Goal: Manage account settings

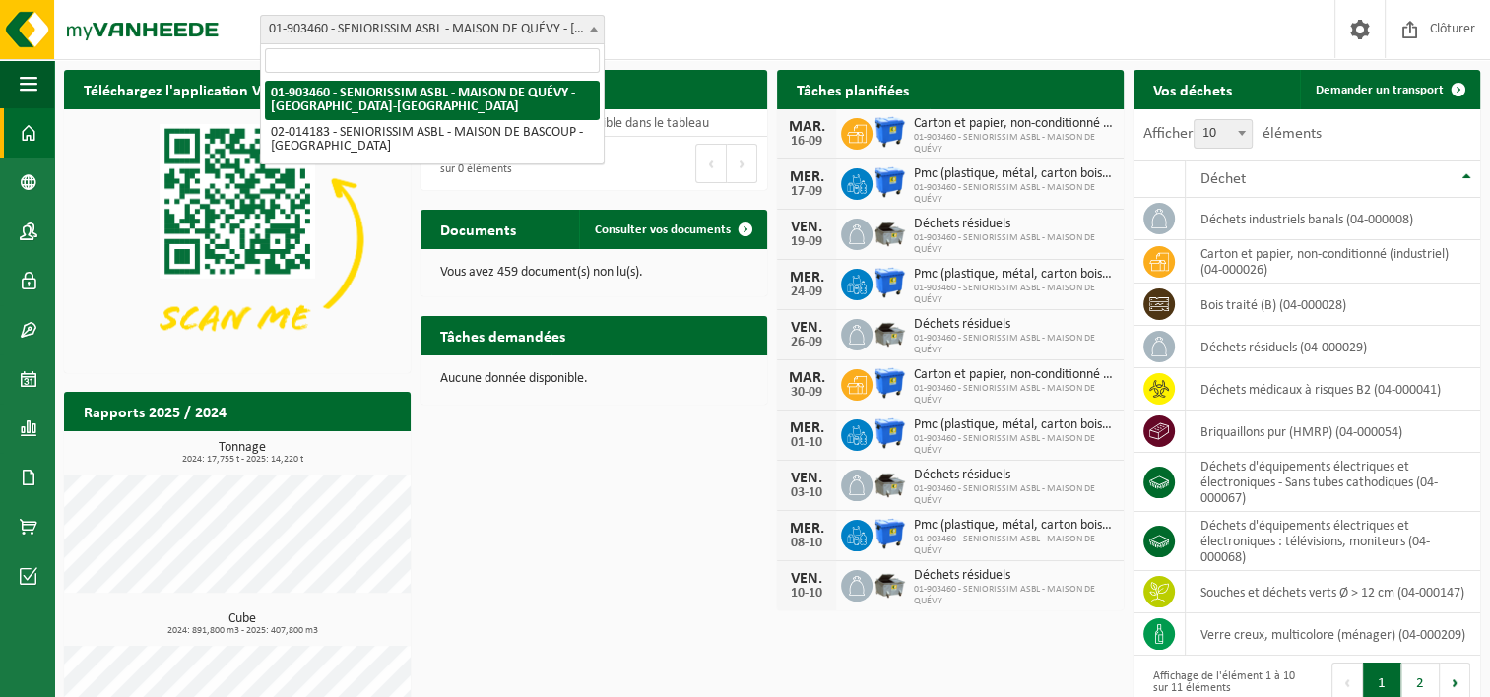
click at [595, 28] on b at bounding box center [594, 29] width 8 height 5
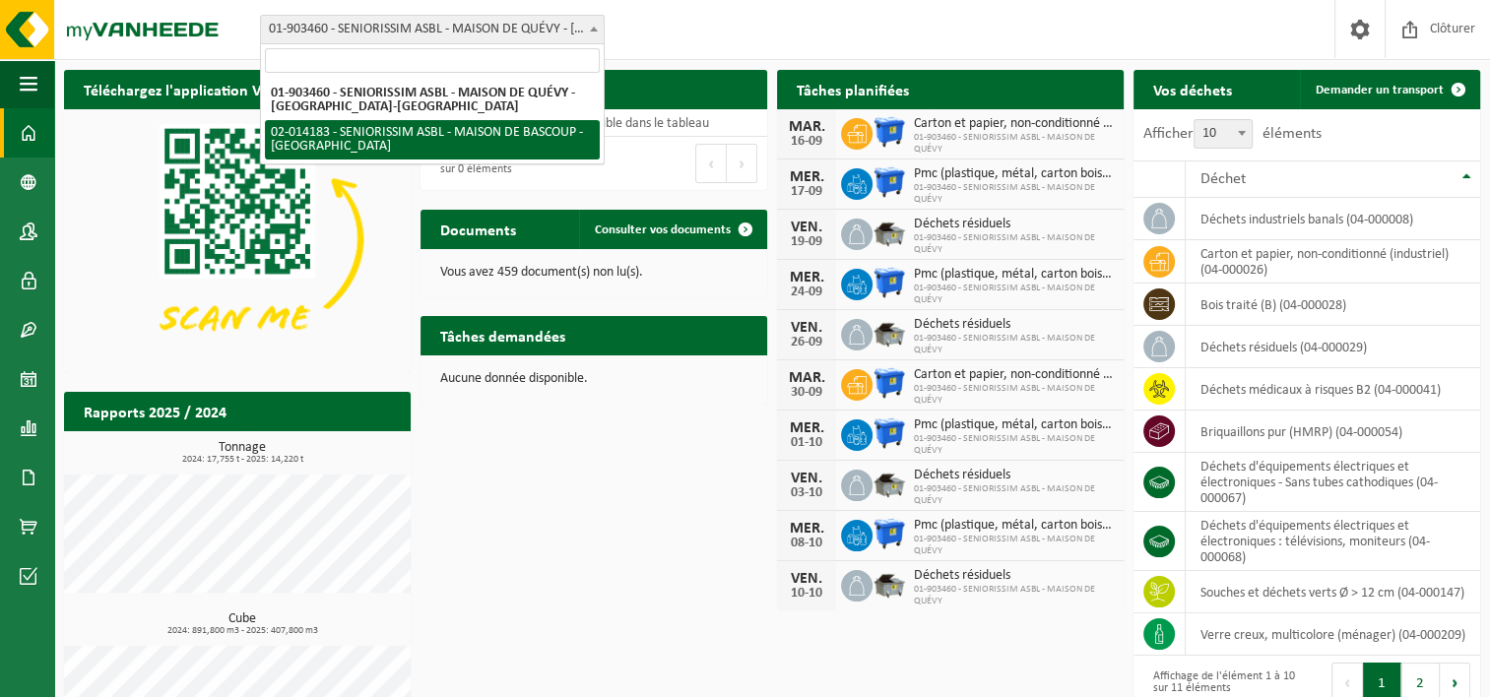
select select "25890"
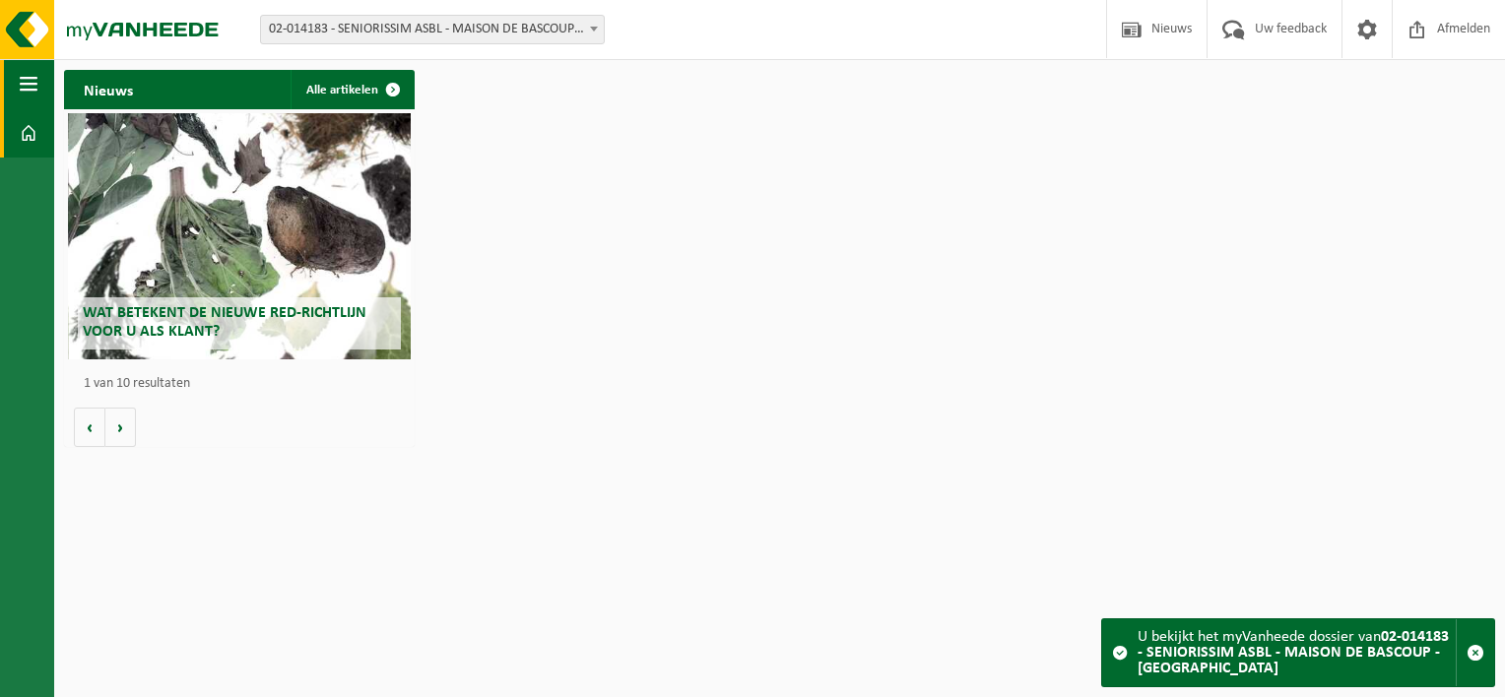
click at [41, 87] on button "Navigatie" at bounding box center [27, 83] width 54 height 49
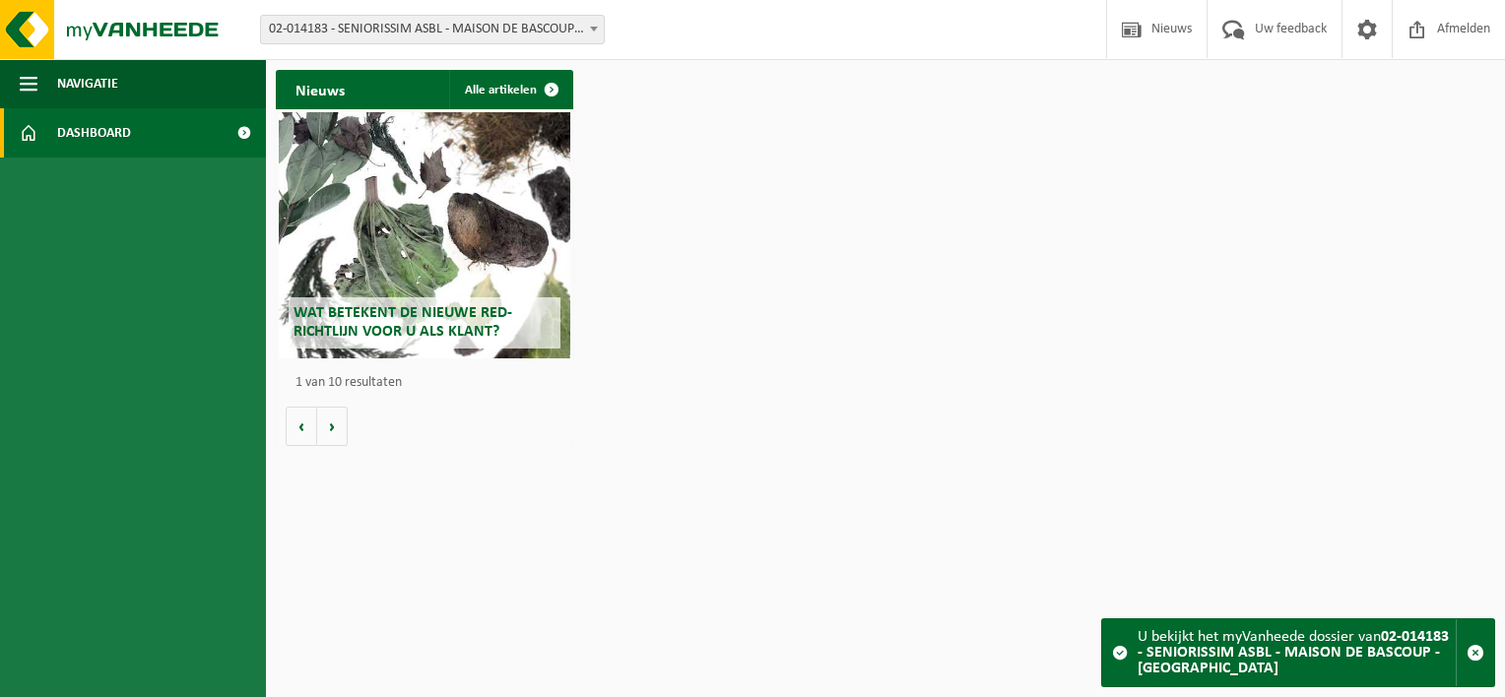
click at [25, 148] on span at bounding box center [29, 132] width 18 height 49
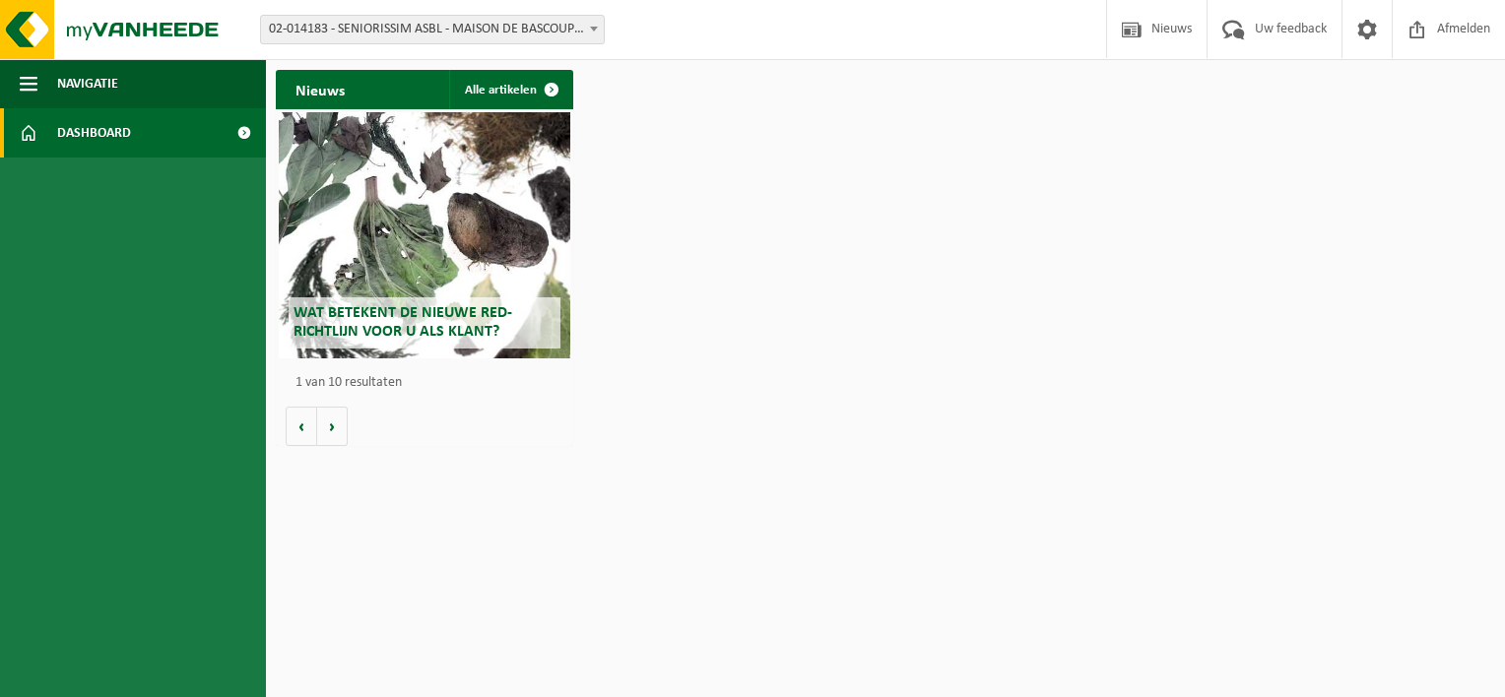
click at [246, 122] on span at bounding box center [244, 132] width 44 height 49
click at [540, 91] on span at bounding box center [551, 89] width 39 height 39
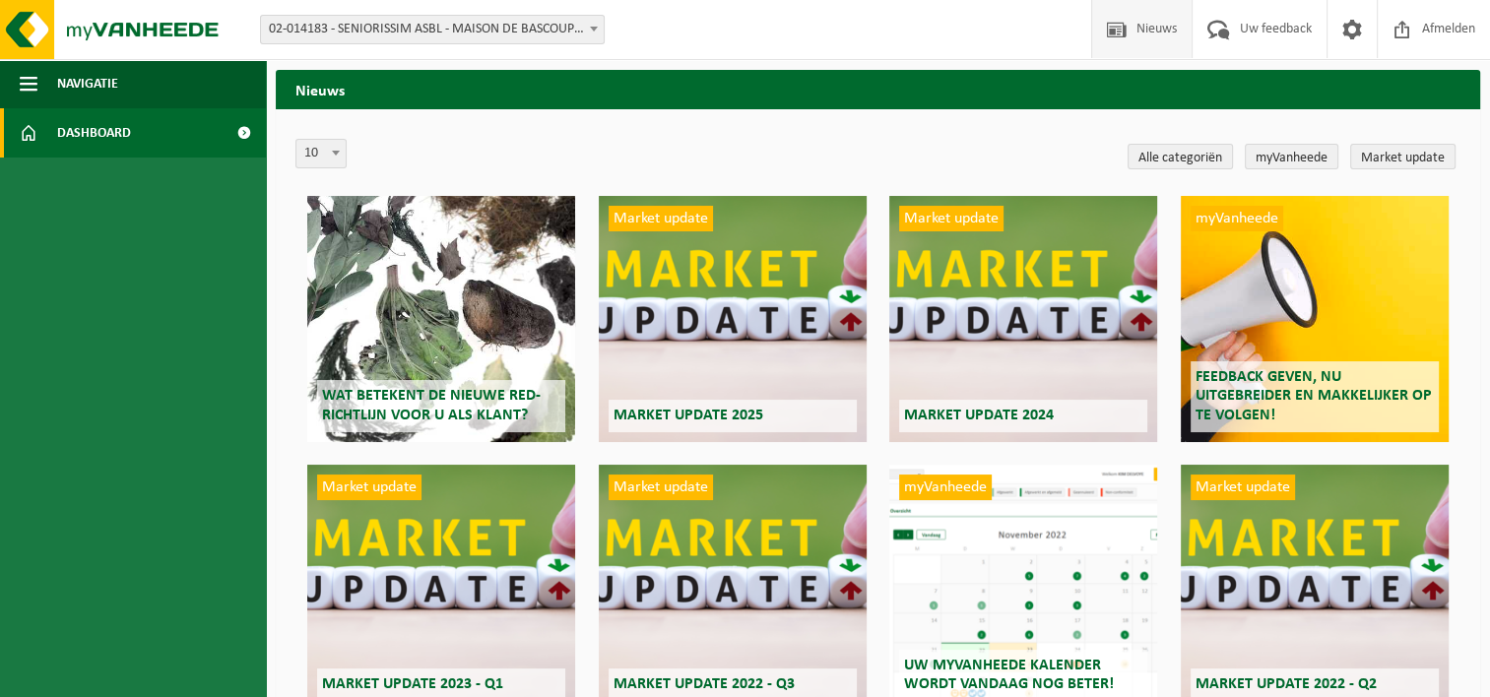
click at [224, 141] on span at bounding box center [244, 132] width 44 height 49
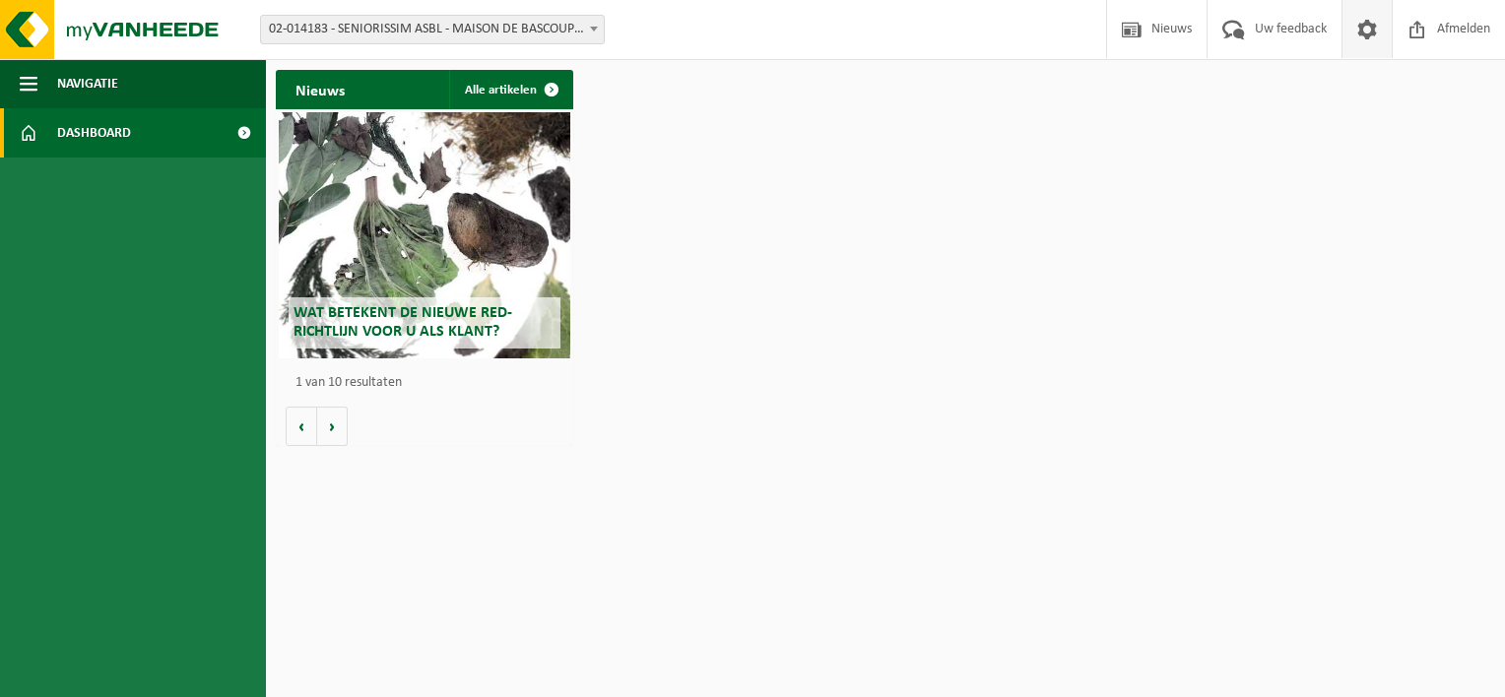
click at [1367, 32] on span at bounding box center [1367, 29] width 30 height 58
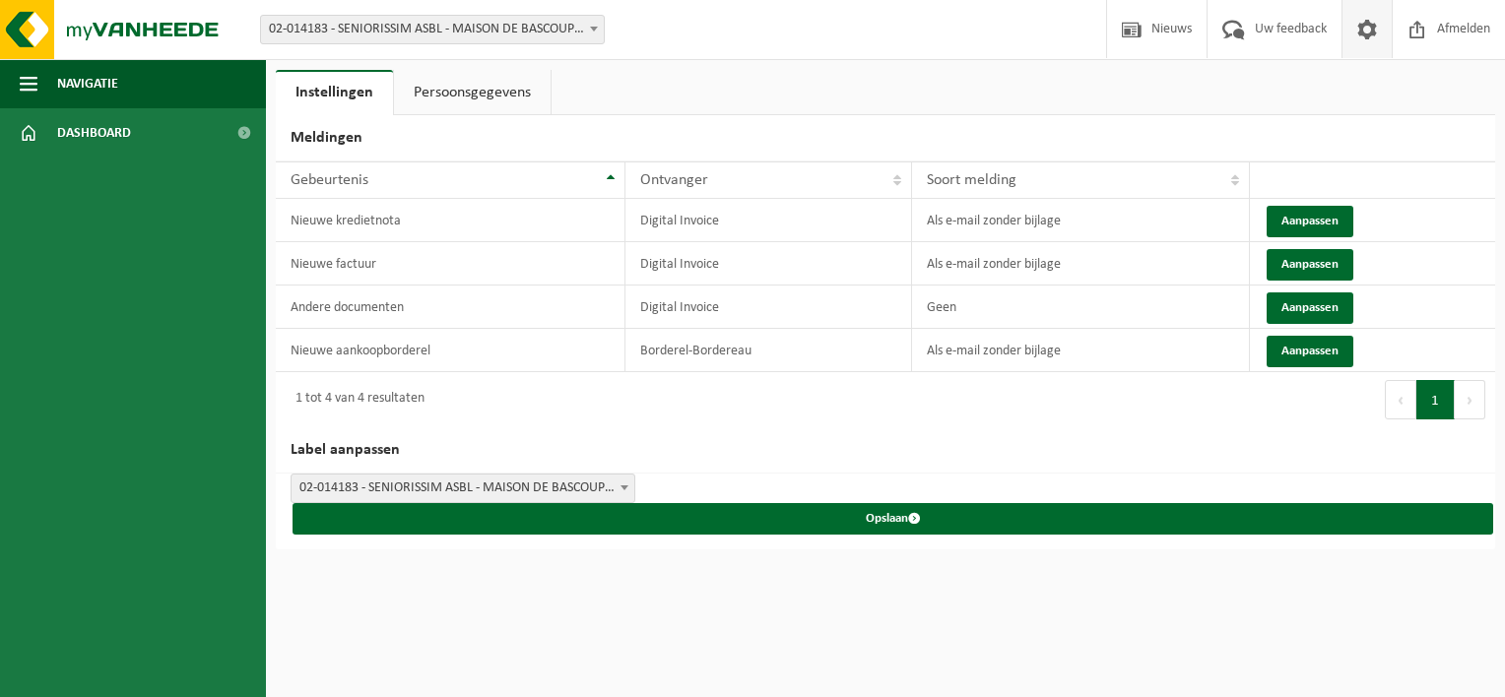
click at [481, 87] on link "Persoonsgegevens" at bounding box center [472, 92] width 157 height 45
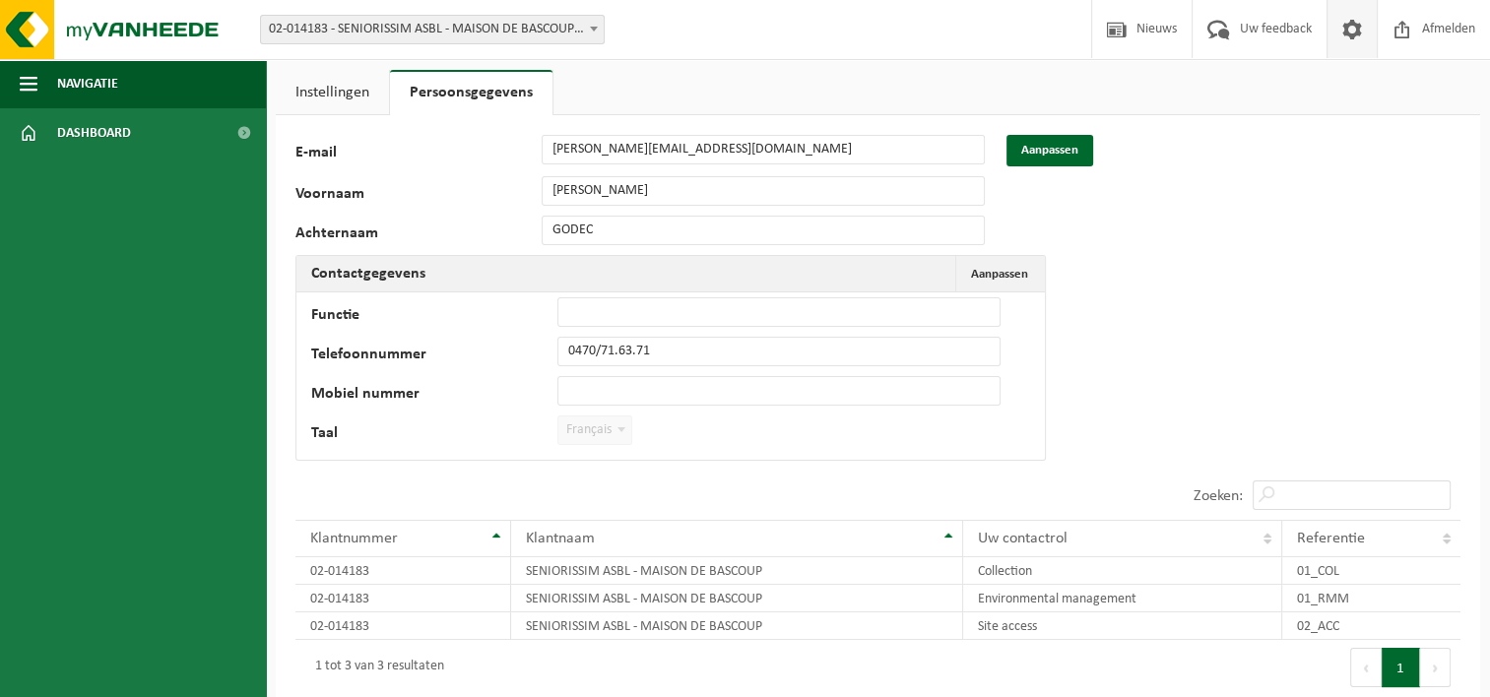
click at [1363, 43] on span at bounding box center [1352, 29] width 30 height 58
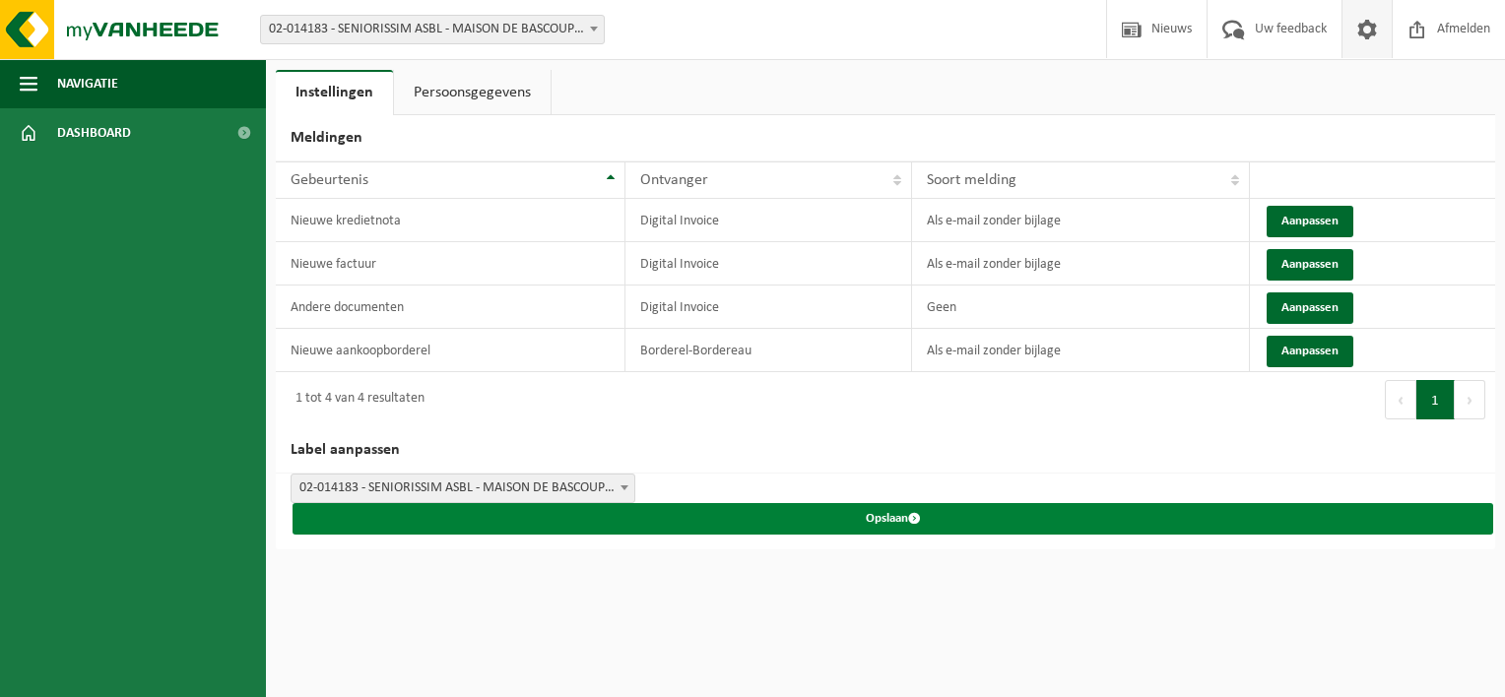
click at [898, 520] on button "Opslaan" at bounding box center [892, 519] width 1200 height 32
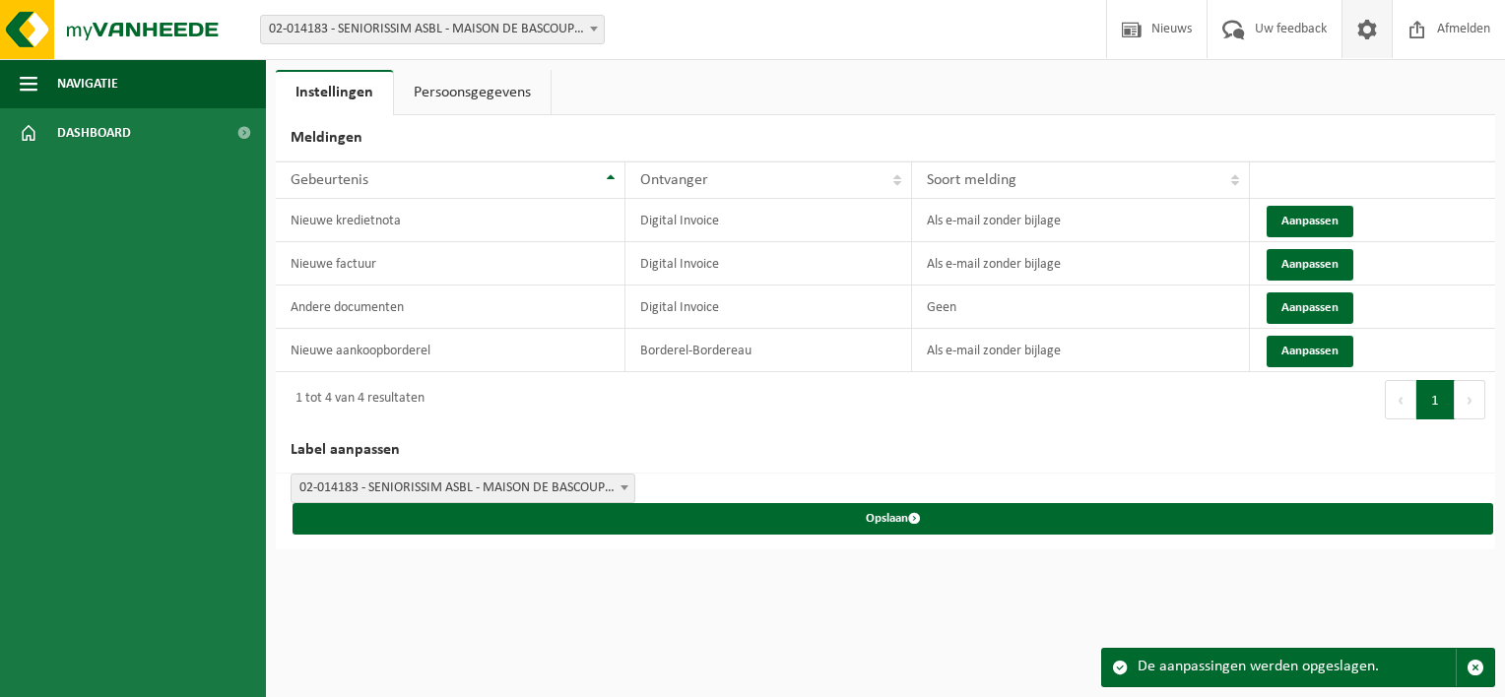
click at [1373, 29] on span at bounding box center [1367, 29] width 30 height 58
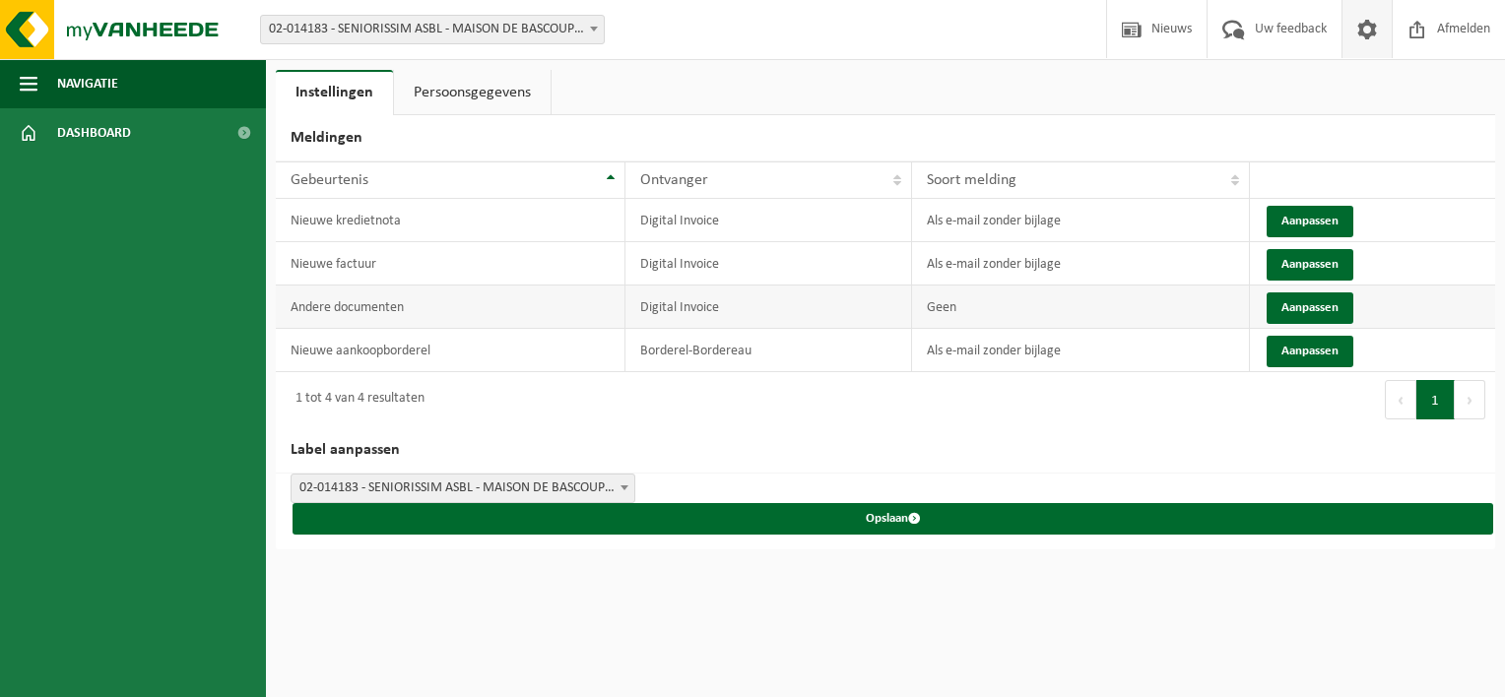
click at [988, 303] on td "Geen" at bounding box center [1081, 307] width 338 height 43
click at [508, 91] on link "Persoonsgegevens" at bounding box center [472, 92] width 157 height 45
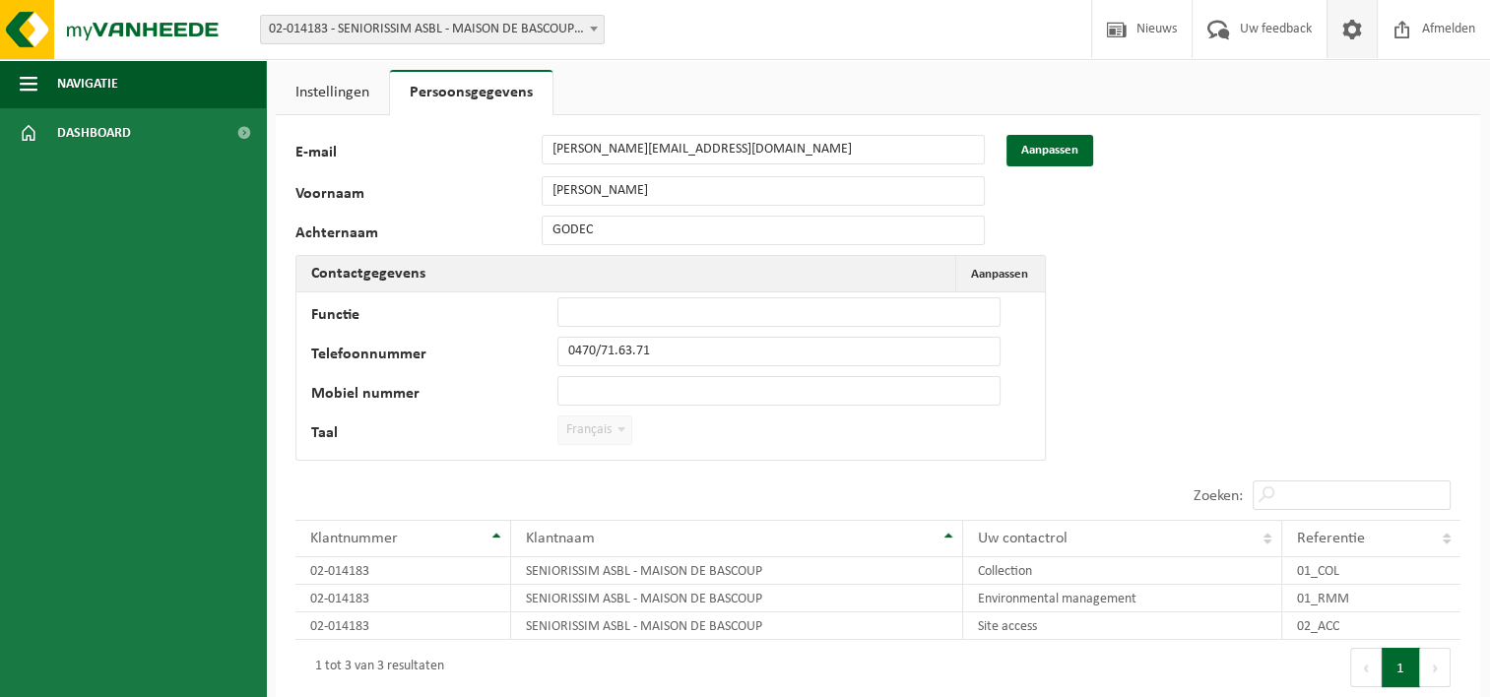
scroll to position [116, 0]
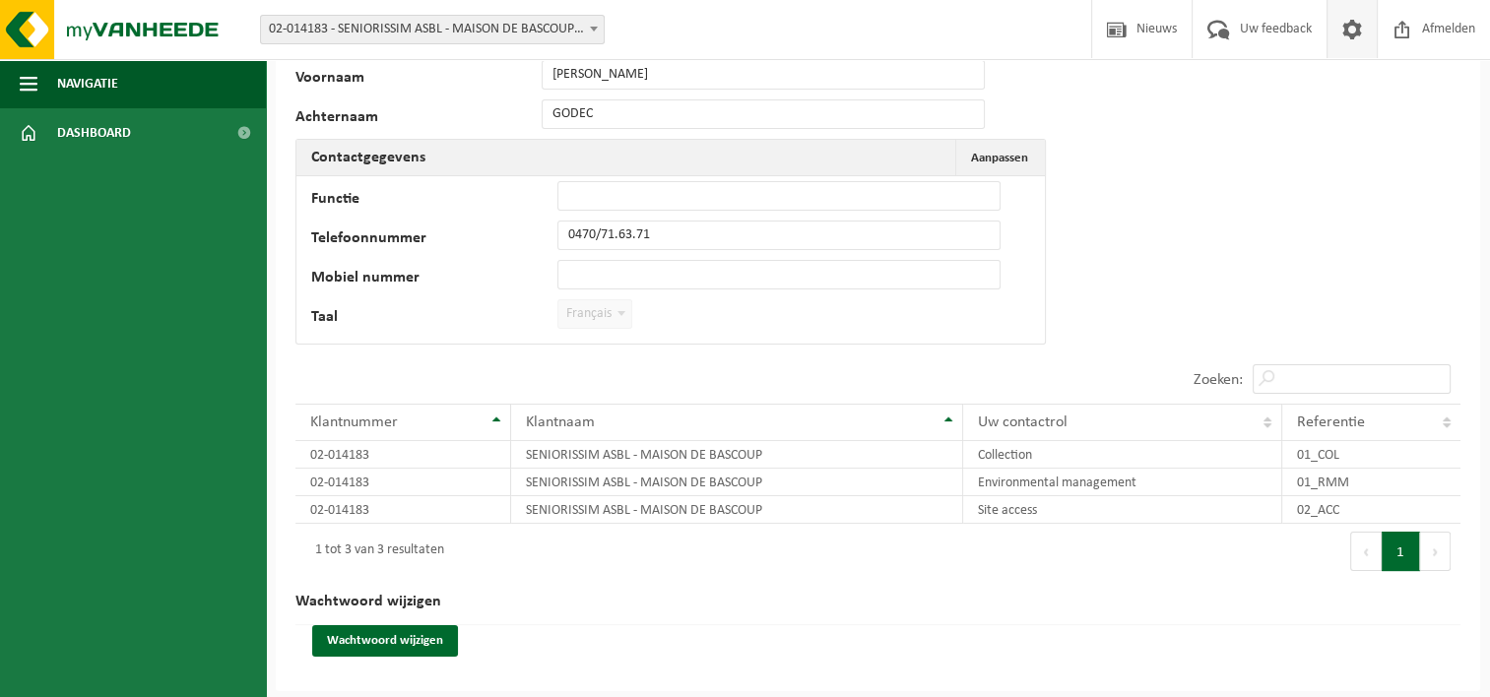
click at [613, 303] on span at bounding box center [622, 313] width 20 height 26
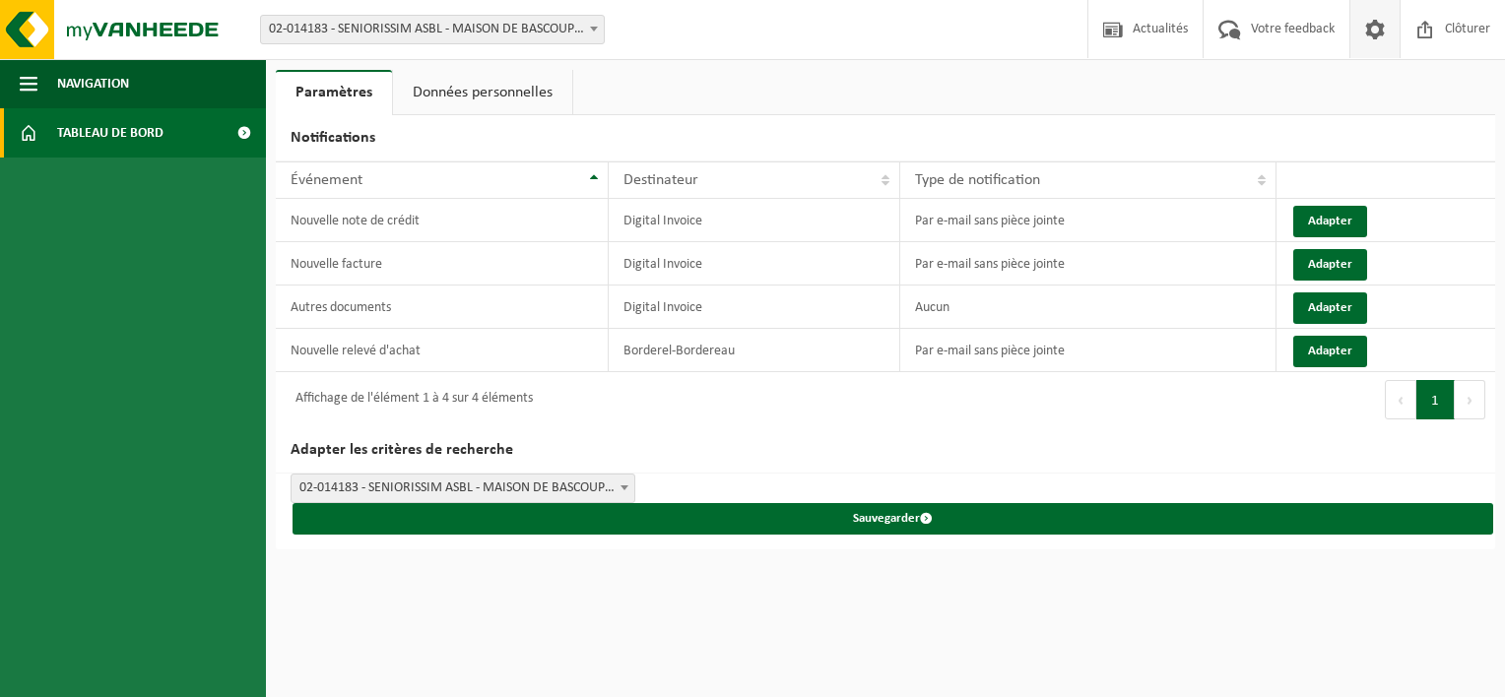
click at [130, 138] on span "Tableau de bord" at bounding box center [110, 132] width 106 height 49
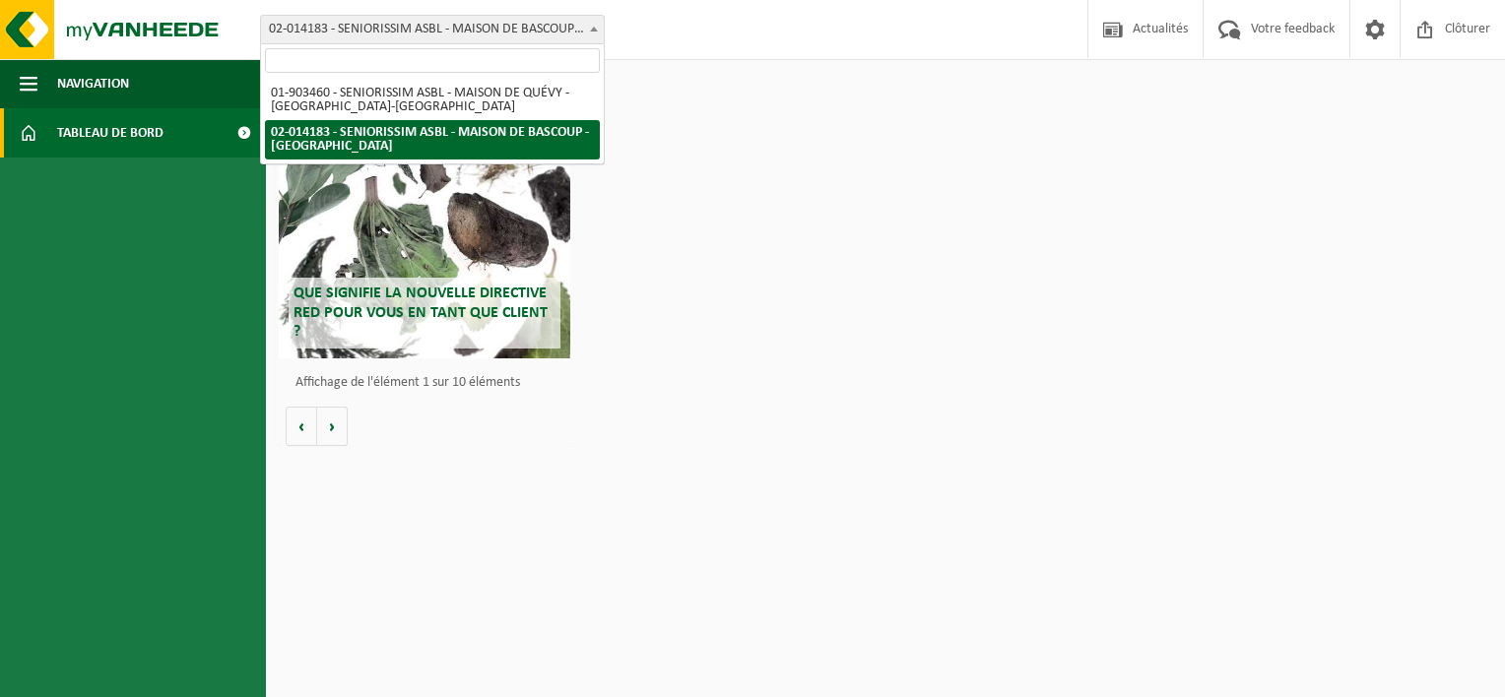
click at [461, 25] on span "02-014183 - SENIORISSIM ASBL - MAISON DE BASCOUP - [GEOGRAPHIC_DATA]" at bounding box center [432, 30] width 343 height 28
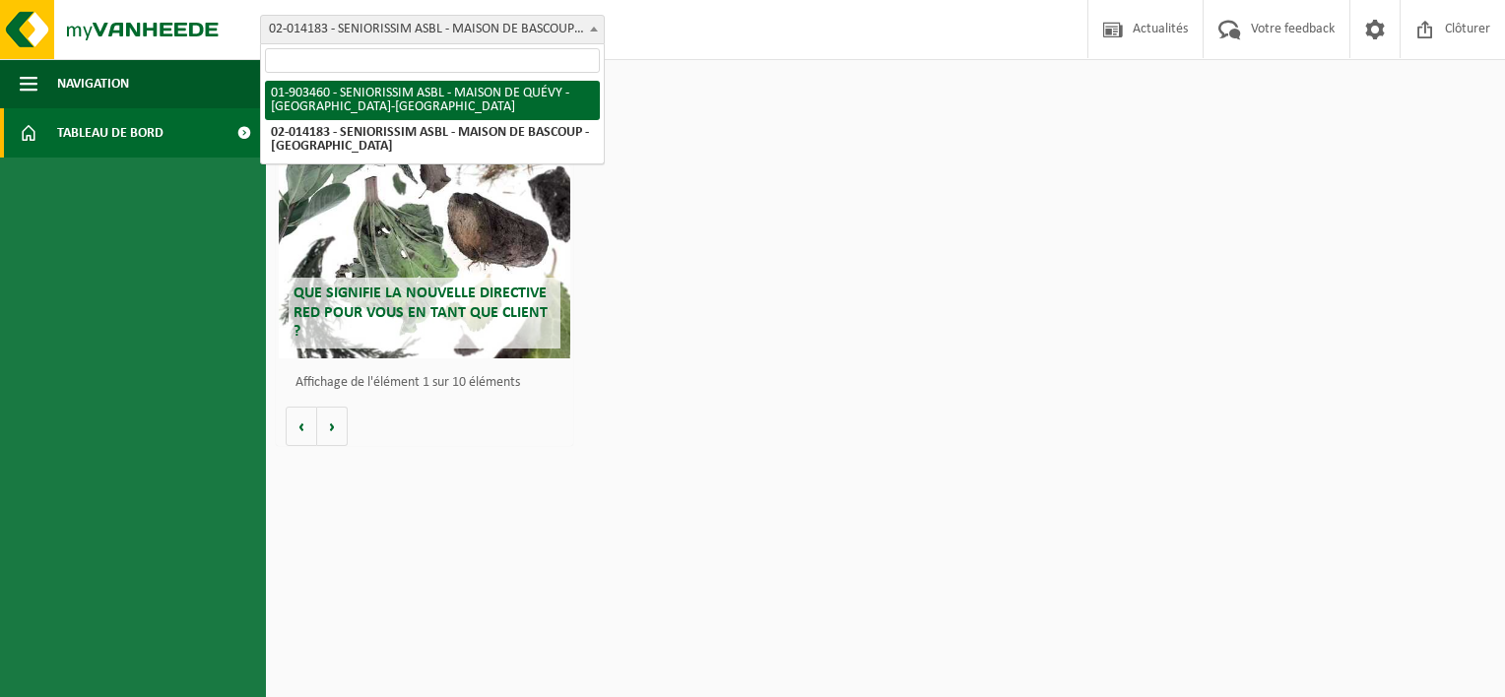
select select "25886"
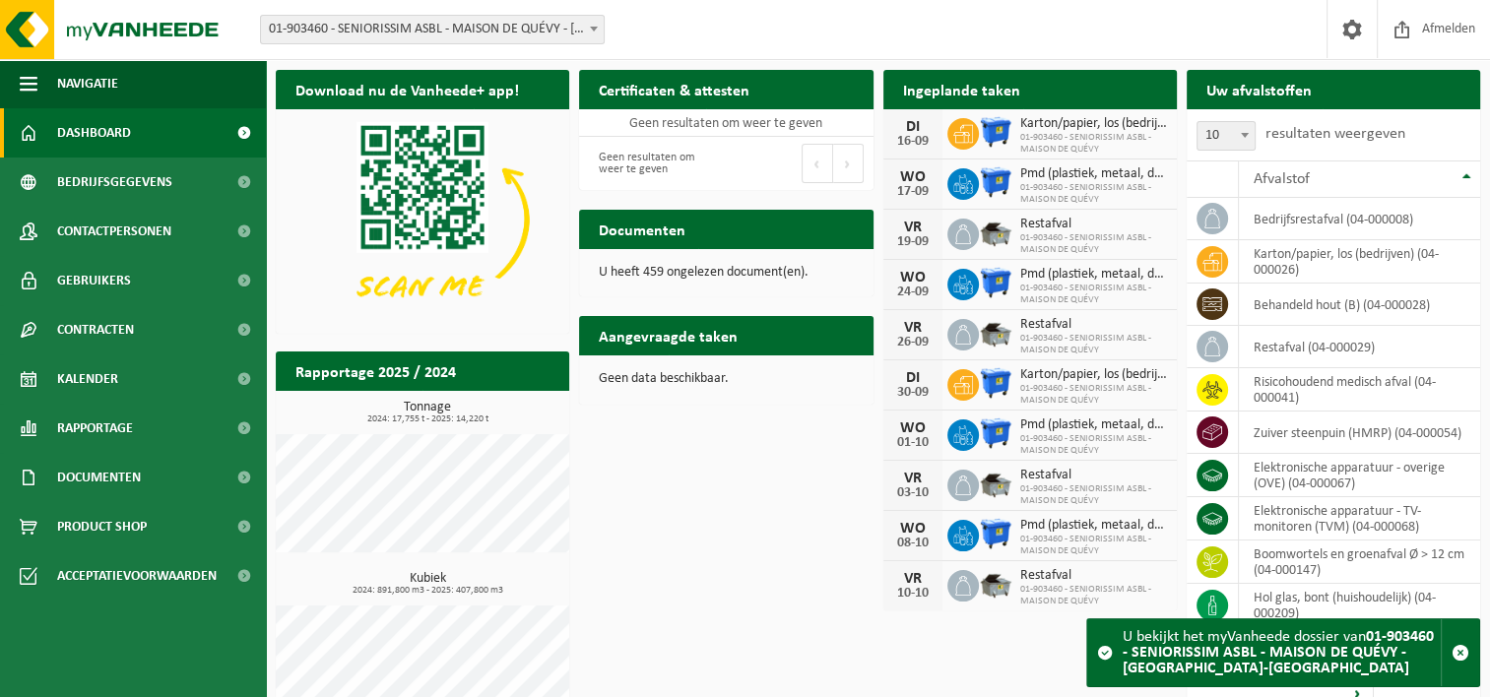
scroll to position [46, 0]
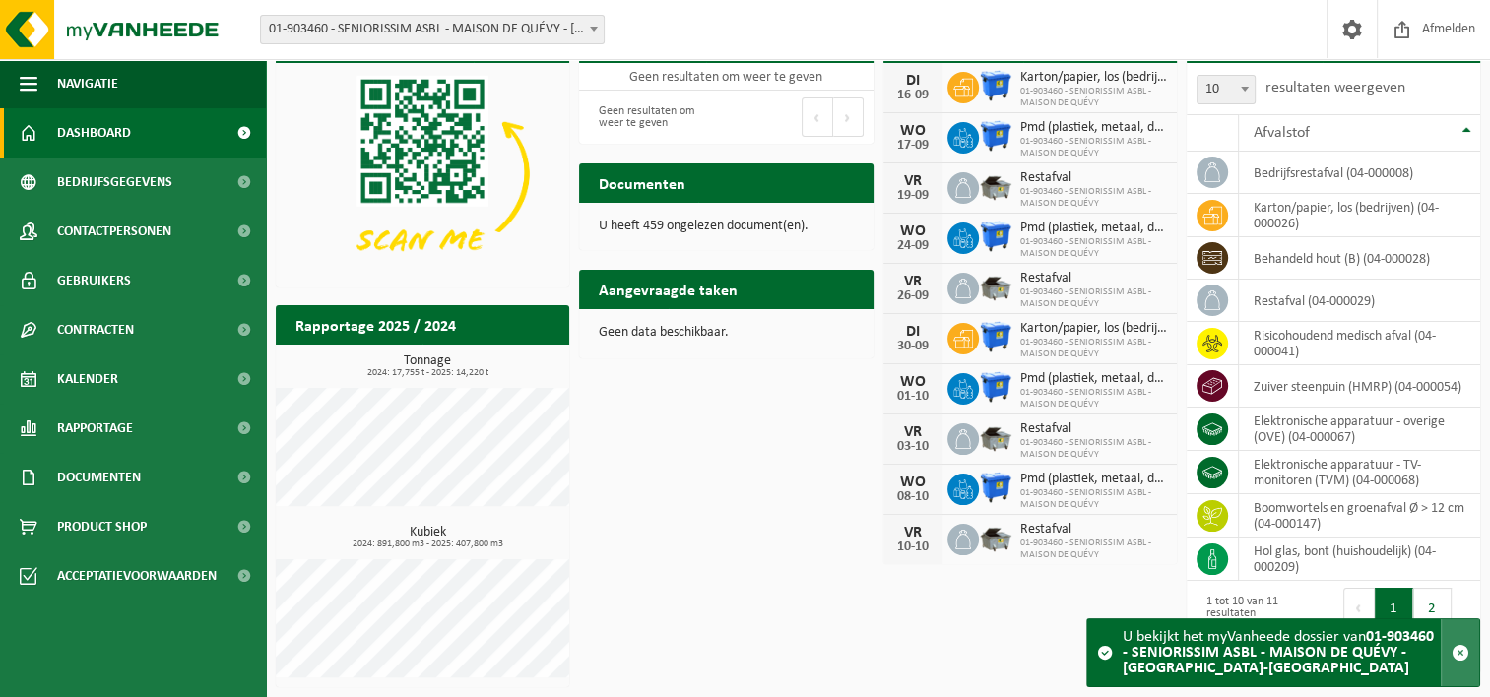
click at [1463, 647] on span "button" at bounding box center [1460, 653] width 18 height 18
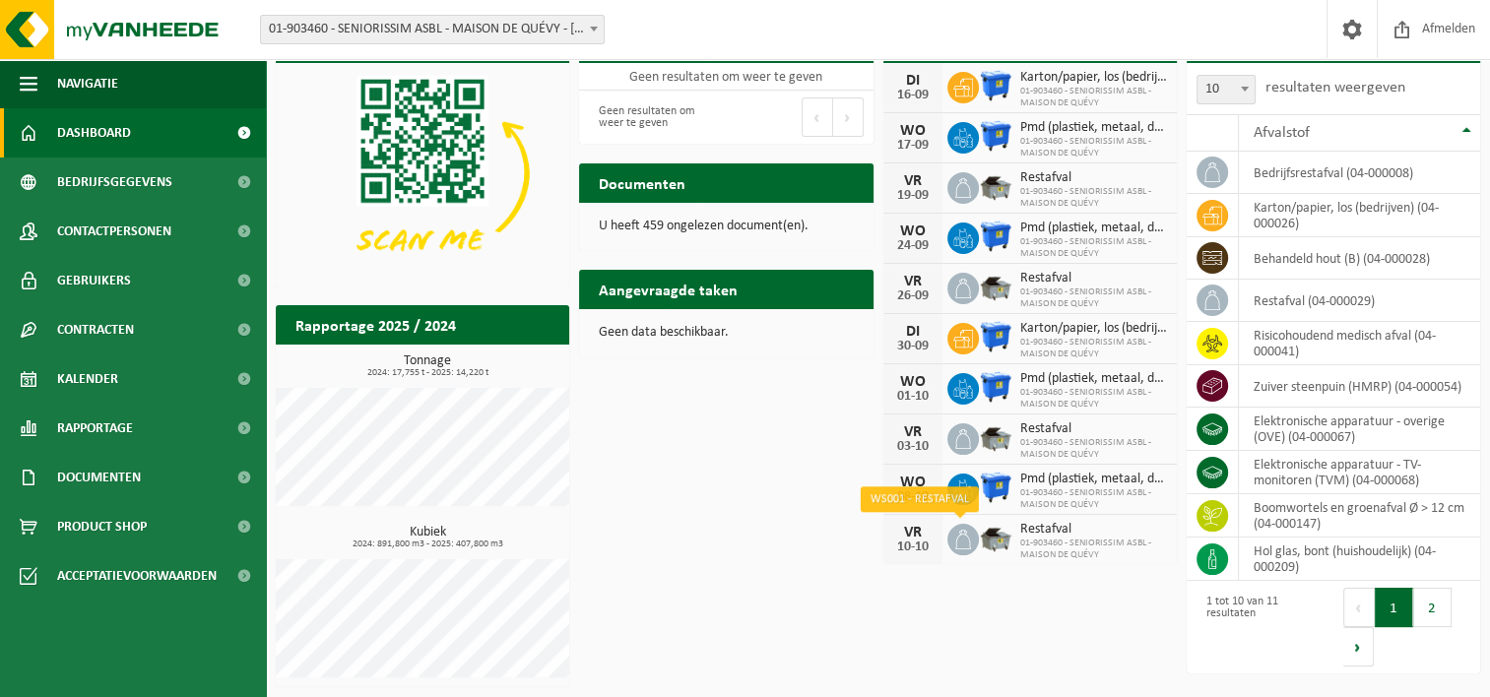
scroll to position [0, 0]
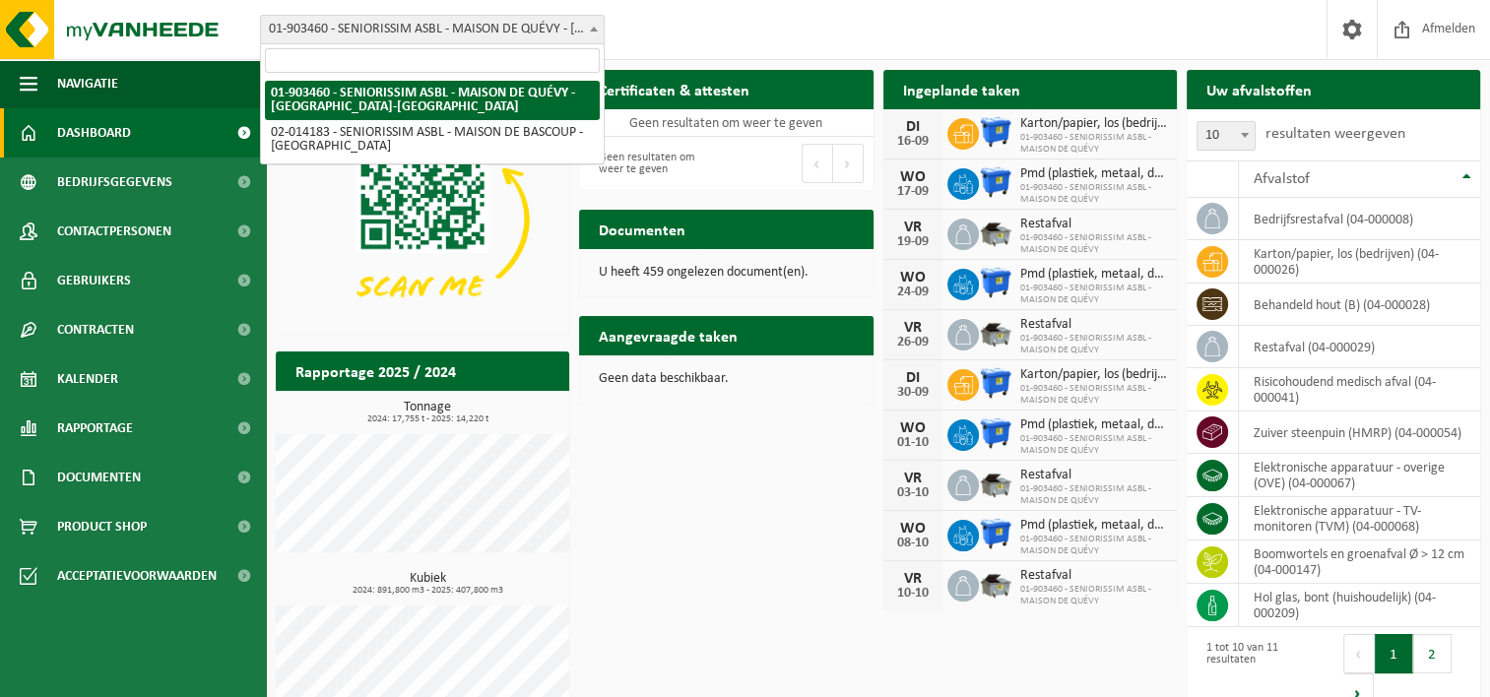
click at [601, 25] on span at bounding box center [594, 29] width 20 height 26
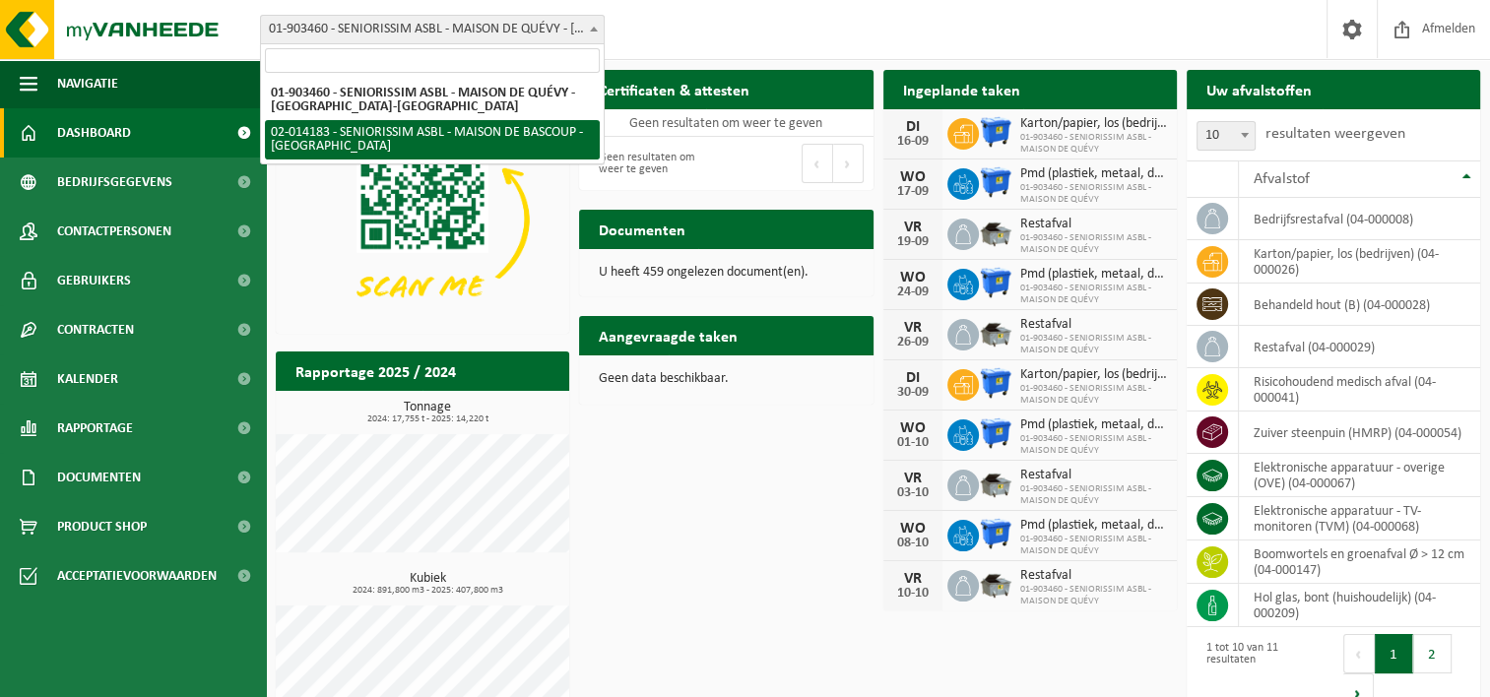
select select "25890"
